Goal: Task Accomplishment & Management: Complete application form

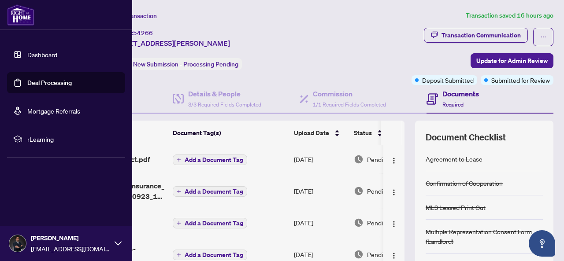
click at [27, 81] on link "Deal Processing" at bounding box center [49, 83] width 44 height 8
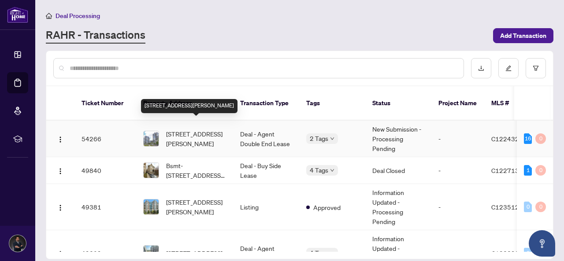
click at [192, 129] on span "[STREET_ADDRESS][PERSON_NAME]" at bounding box center [196, 138] width 60 height 19
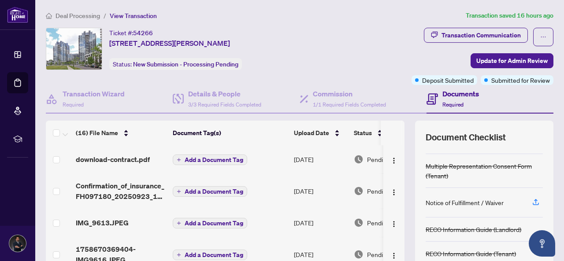
scroll to position [104, 0]
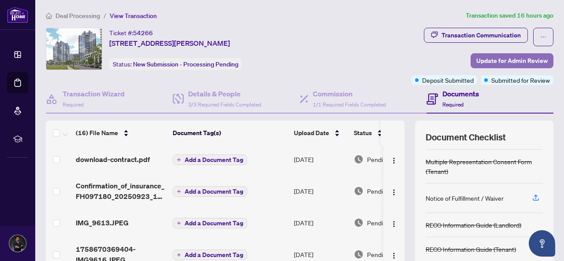
click at [491, 60] on span "Update for Admin Review" at bounding box center [511, 61] width 71 height 14
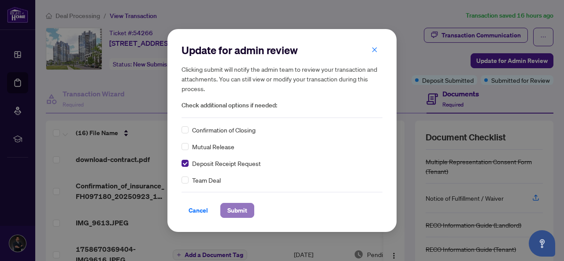
click at [228, 210] on span "Submit" at bounding box center [237, 210] width 20 height 14
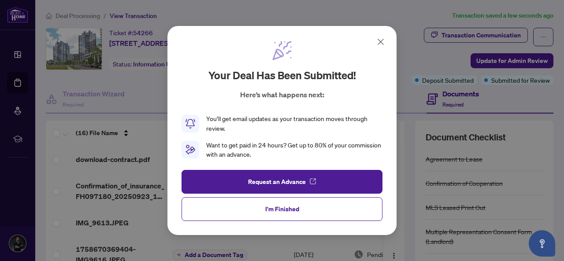
click at [382, 42] on icon at bounding box center [380, 42] width 11 height 11
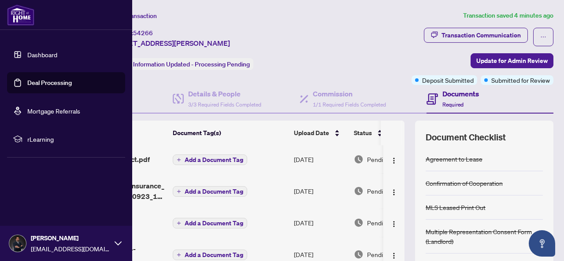
click at [27, 82] on link "Deal Processing" at bounding box center [49, 83] width 44 height 8
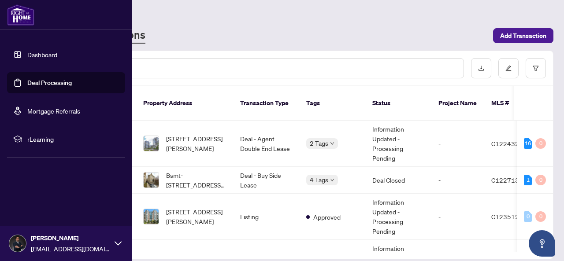
click at [30, 82] on link "Deal Processing" at bounding box center [49, 83] width 44 height 8
click at [28, 81] on link "Deal Processing" at bounding box center [49, 83] width 44 height 8
click at [30, 59] on link "Dashboard" at bounding box center [42, 55] width 30 height 8
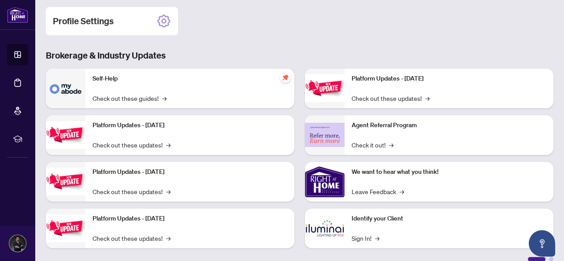
scroll to position [142, 0]
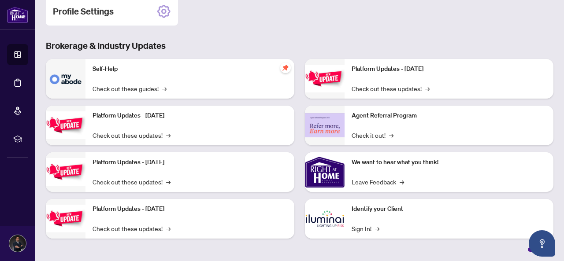
click at [80, 217] on img at bounding box center [66, 219] width 40 height 28
click at [114, 217] on div "Platform Updates - [DATE] Check out these updates! →" at bounding box center [189, 219] width 209 height 40
click at [117, 224] on link "Check out these updates! →" at bounding box center [131, 229] width 78 height 10
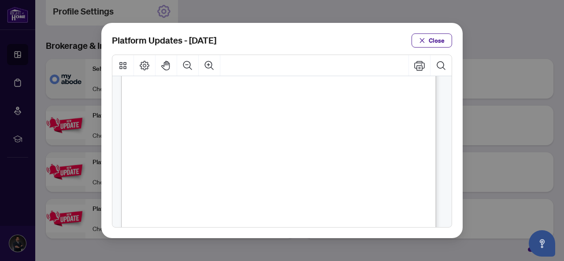
scroll to position [132, 0]
click at [434, 39] on span "Close" at bounding box center [436, 40] width 16 height 14
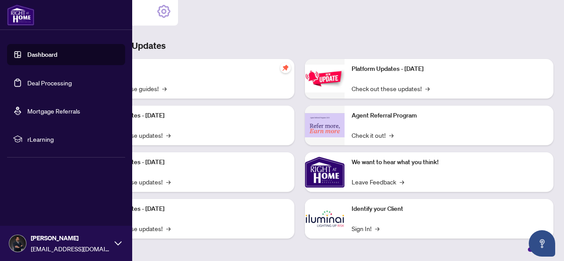
click at [27, 83] on link "Deal Processing" at bounding box center [49, 83] width 44 height 8
